Goal: Transaction & Acquisition: Purchase product/service

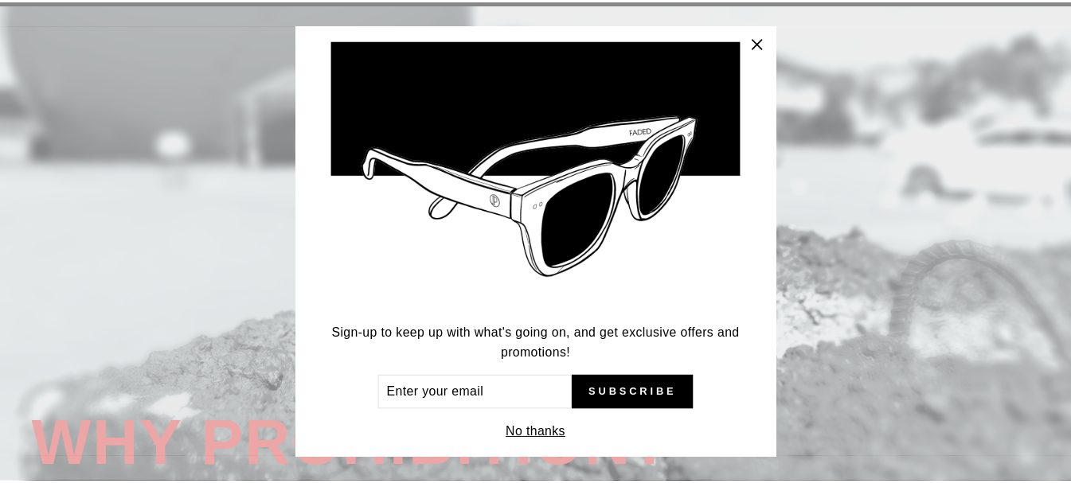
scroll to position [75, 0]
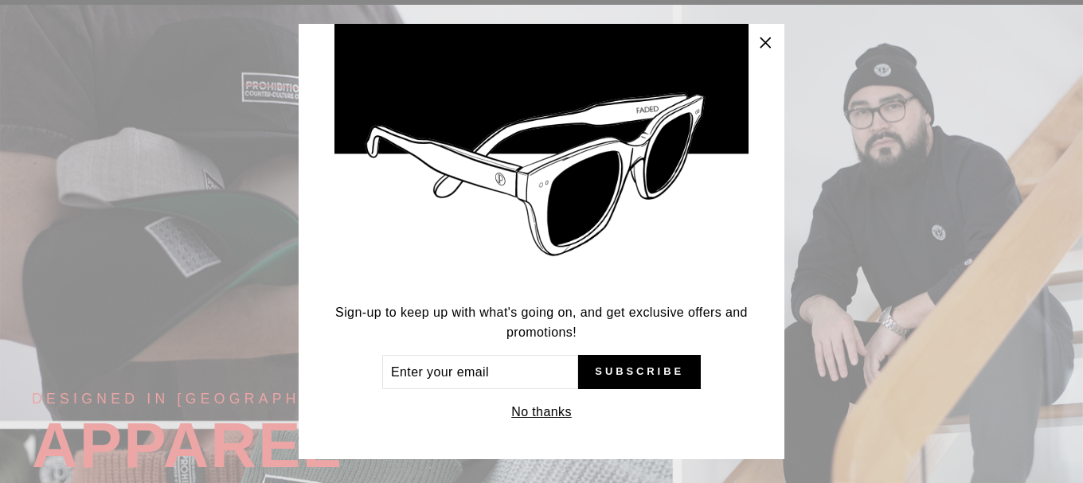
click at [548, 412] on button "No thanks" at bounding box center [541, 412] width 70 height 22
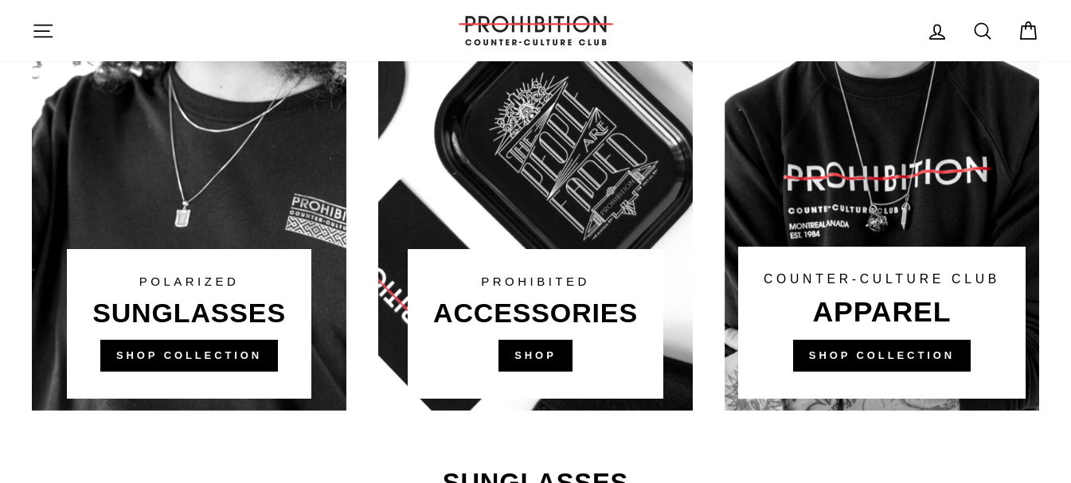
scroll to position [1141, 0]
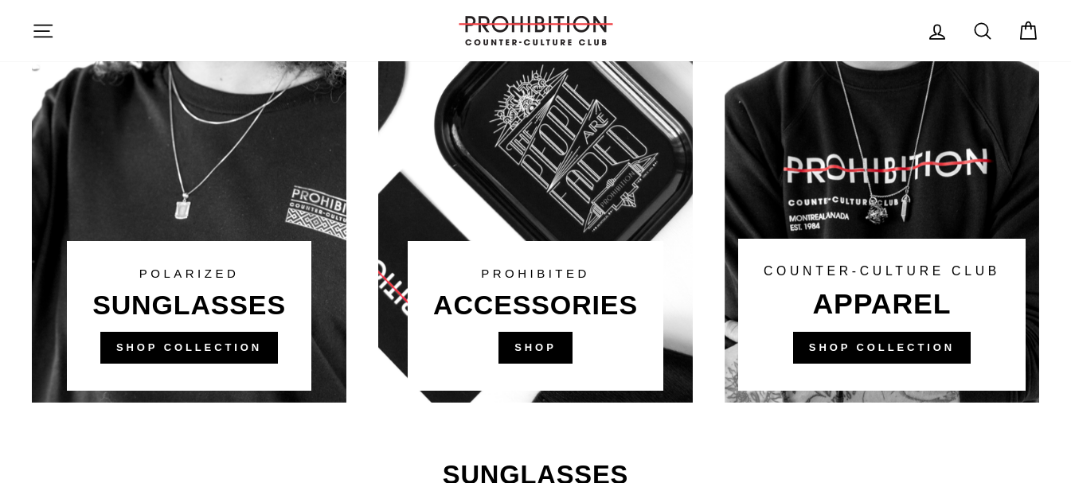
click at [551, 304] on link at bounding box center [535, 100] width 315 height 605
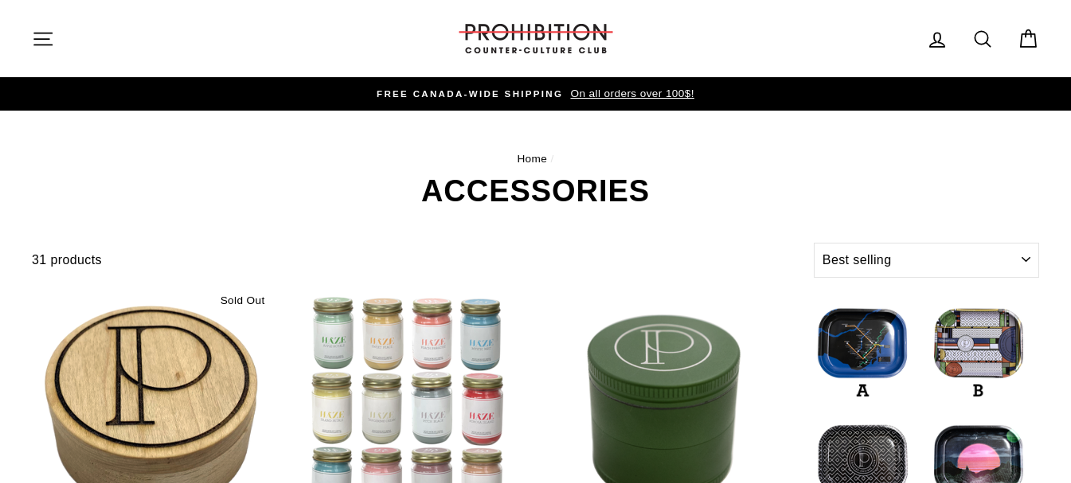
select select "best-selling"
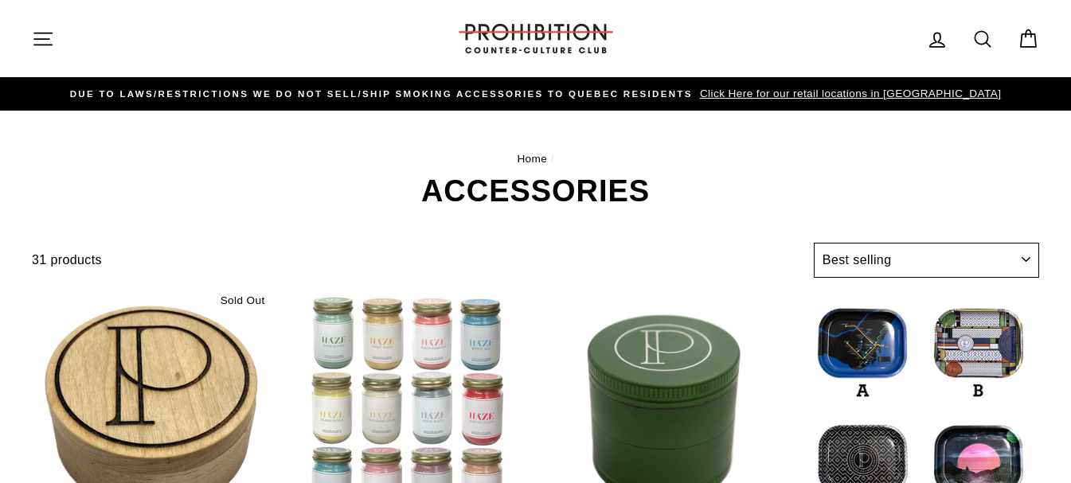
click at [1030, 256] on select "Sort Featured Best selling Alphabetically, A-Z Alphabetically, Z-A Price, low t…" at bounding box center [926, 260] width 225 height 35
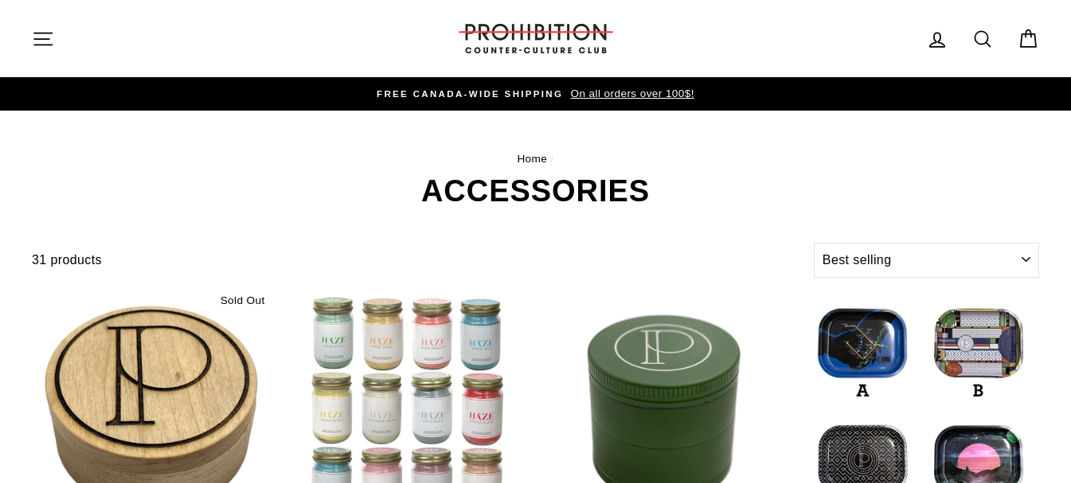
click at [799, 182] on h1 "ACCESSORIES" at bounding box center [535, 191] width 1007 height 30
click at [1032, 260] on select "Sort Featured Best selling Alphabetically, A-Z Alphabetically, Z-A Price, low t…" at bounding box center [926, 260] width 225 height 35
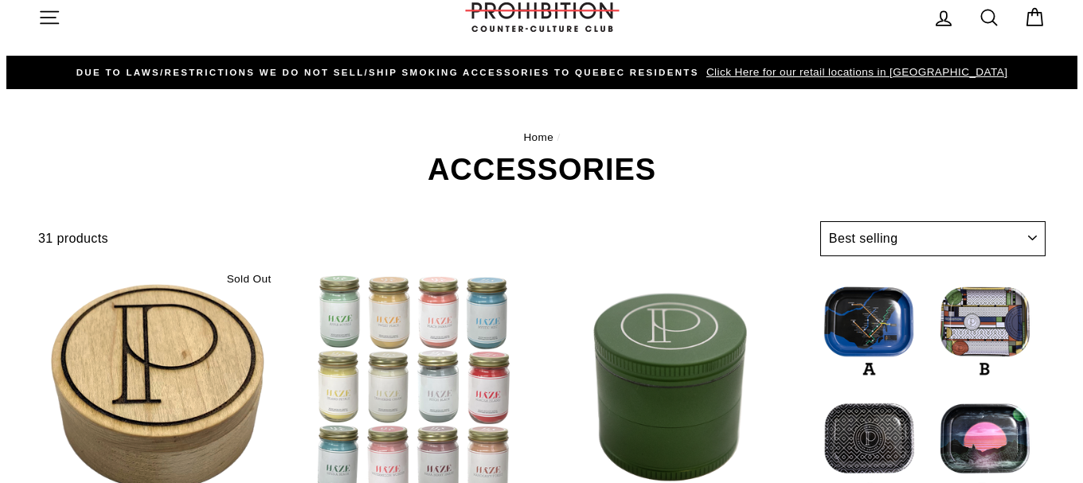
scroll to position [26, 0]
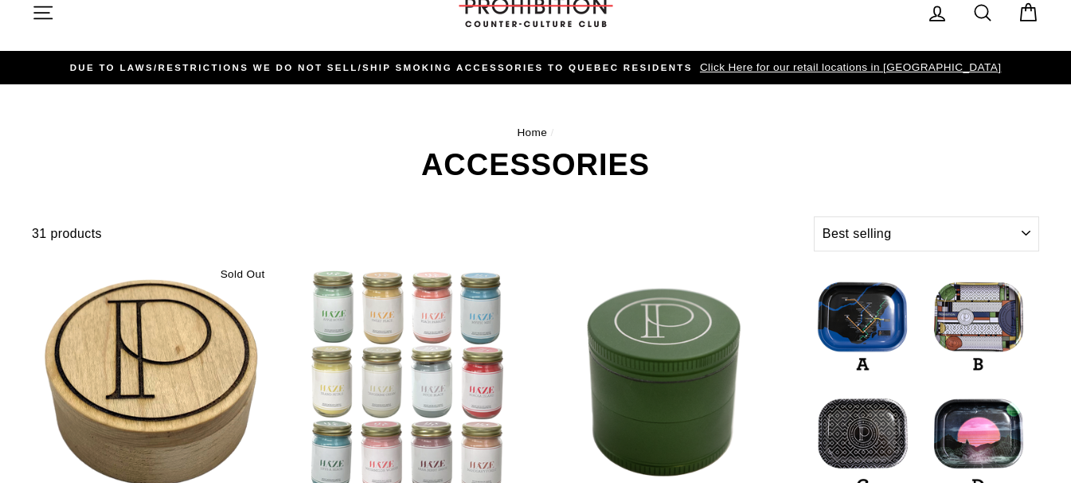
click at [55, 23] on button "Site navigation" at bounding box center [42, 12] width 41 height 34
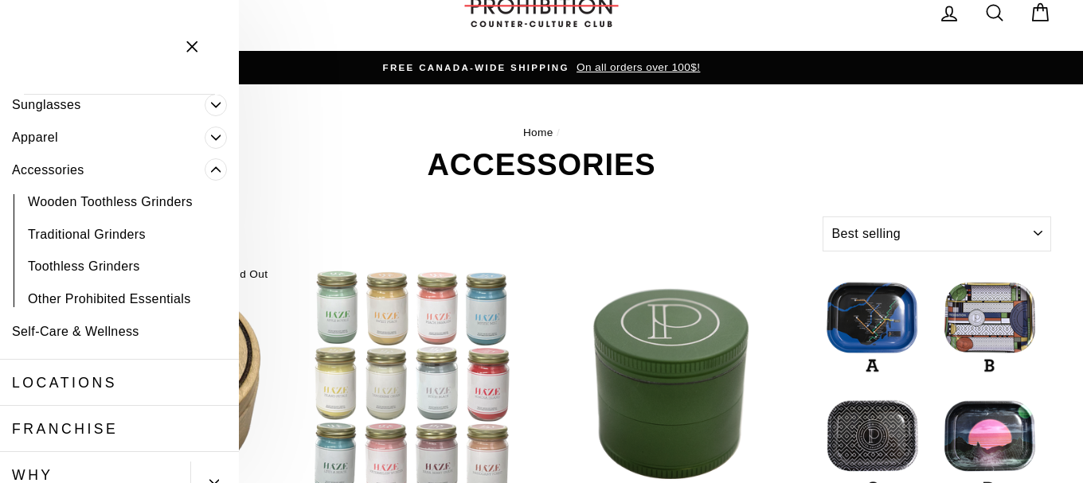
scroll to position [113, 0]
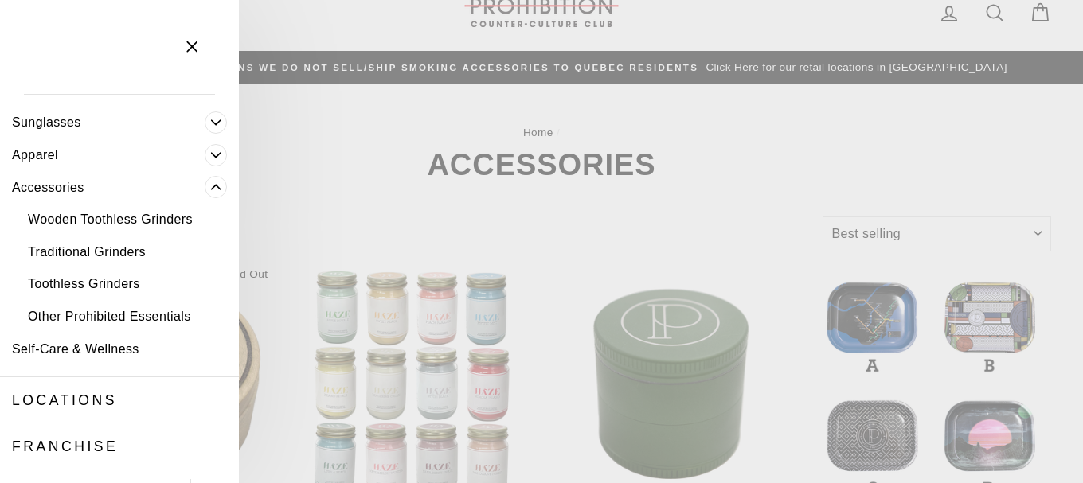
click at [38, 153] on link "Apparel" at bounding box center [102, 155] width 205 height 33
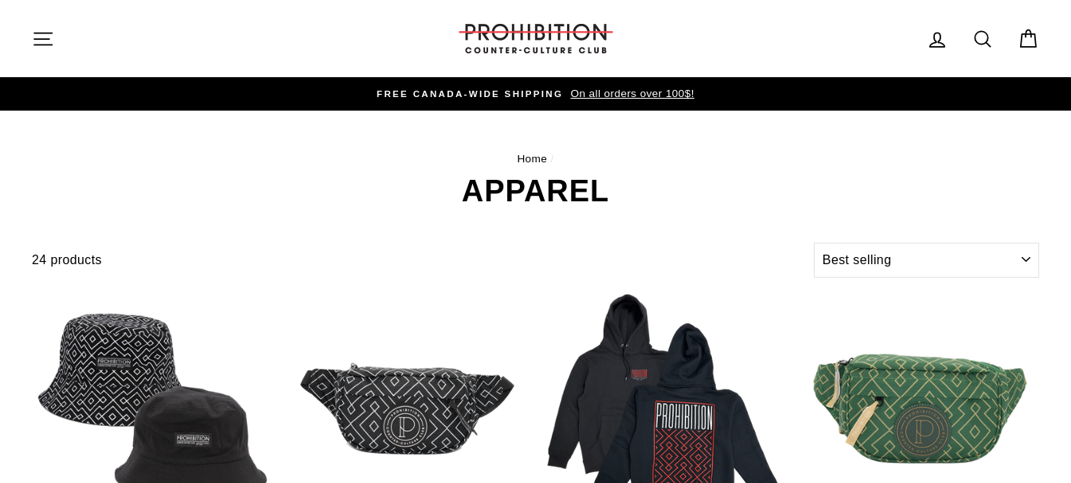
select select "best-selling"
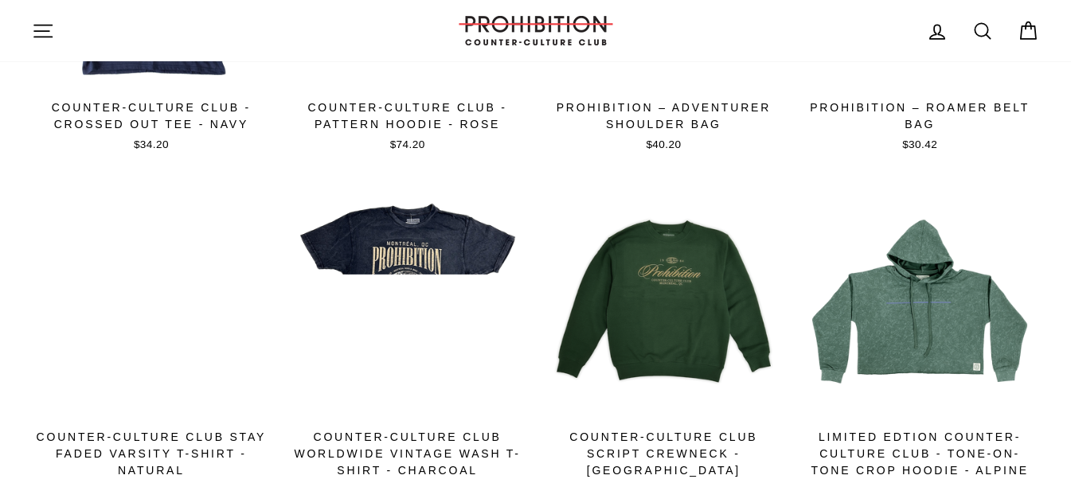
scroll to position [770, 0]
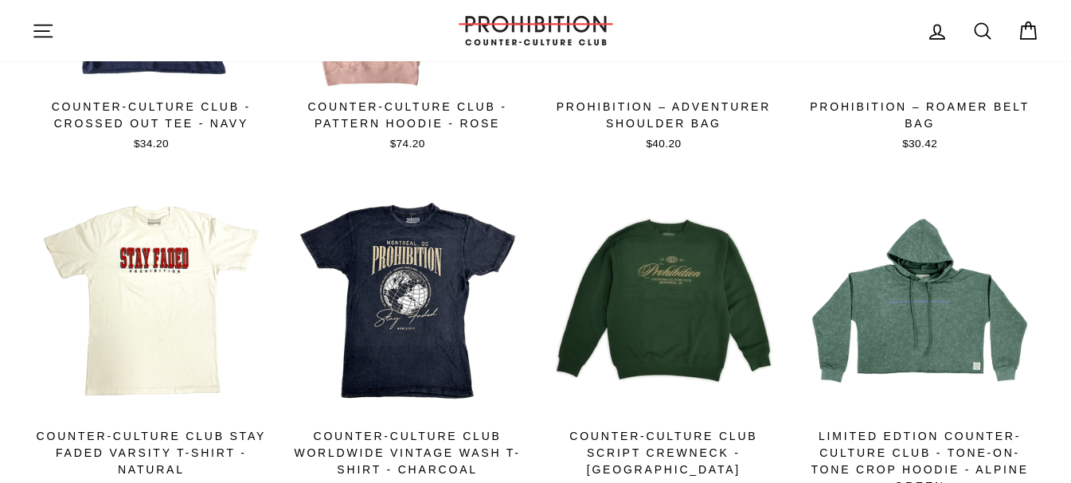
click at [983, 28] on icon at bounding box center [982, 31] width 22 height 22
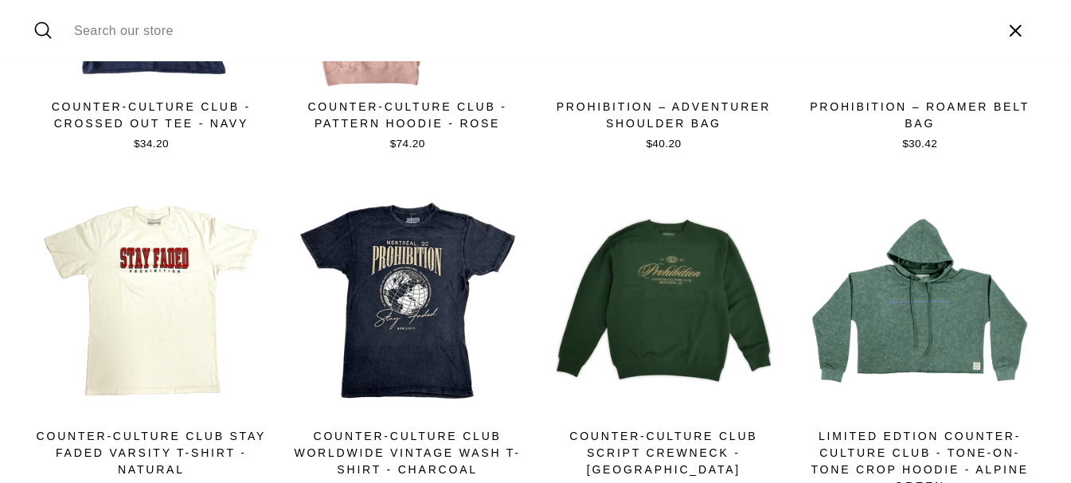
click at [854, 36] on input "Search our store" at bounding box center [528, 30] width 925 height 37
type input "pipe"
click at [32, 12] on button "Search" at bounding box center [49, 30] width 34 height 37
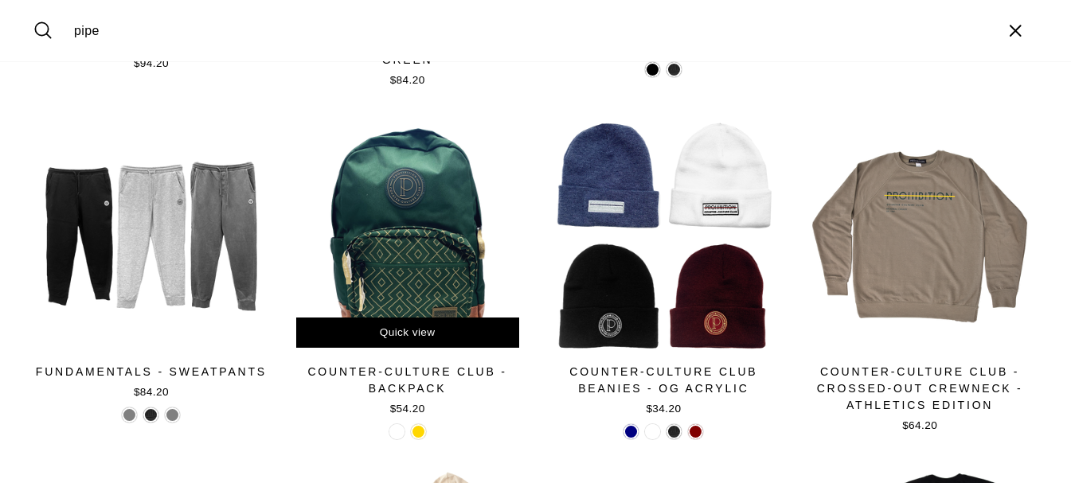
scroll to position [1561, 0]
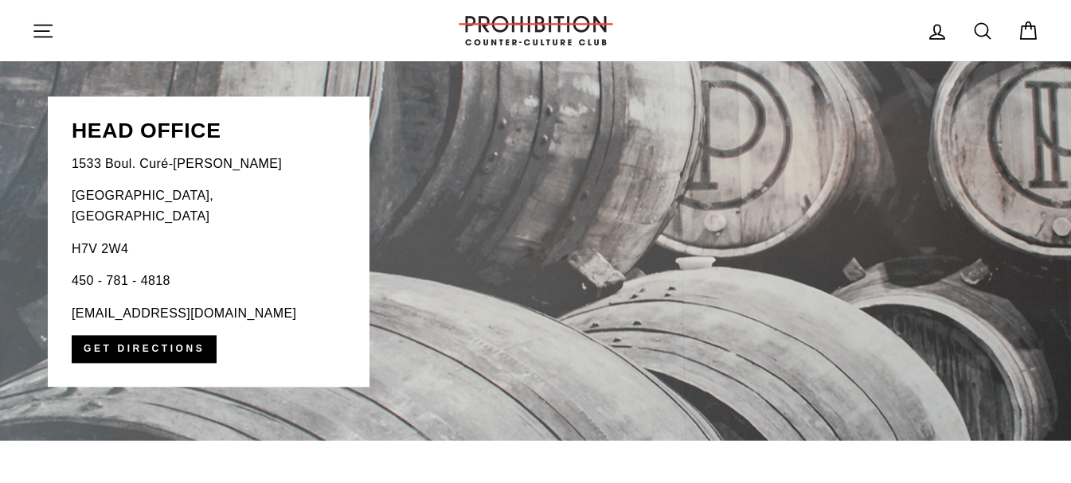
scroll to position [3211, 0]
